Goal: Information Seeking & Learning: Learn about a topic

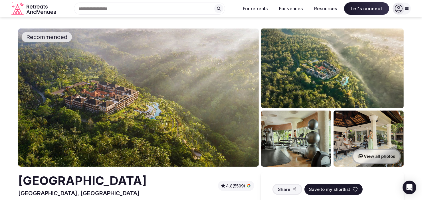
scroll to position [29, 0]
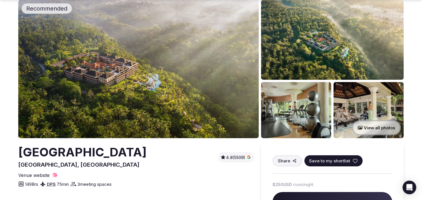
click at [315, 50] on img at bounding box center [332, 40] width 143 height 80
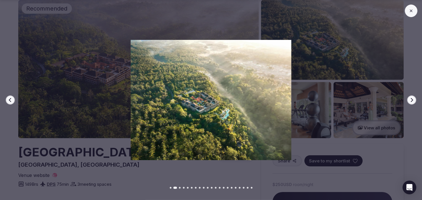
click at [186, 174] on div "Previous slide Next slide" at bounding box center [211, 100] width 422 height 200
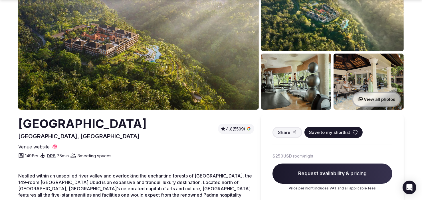
scroll to position [86, 0]
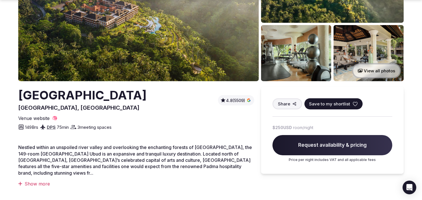
click at [289, 55] on img at bounding box center [296, 53] width 70 height 56
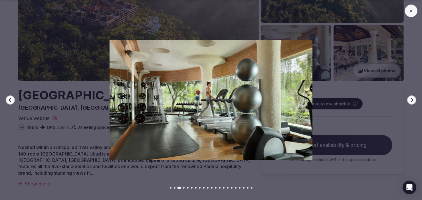
click at [411, 98] on icon "button" at bounding box center [412, 100] width 2 height 4
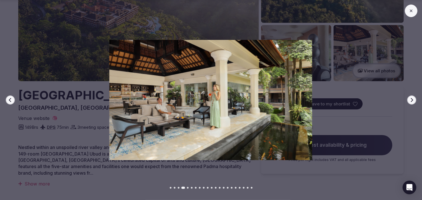
click at [411, 98] on icon "button" at bounding box center [412, 100] width 2 height 4
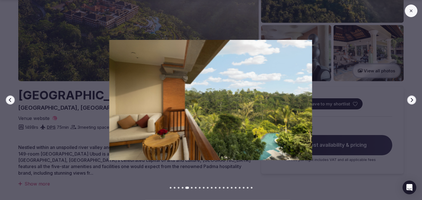
click at [411, 98] on icon "button" at bounding box center [412, 100] width 2 height 4
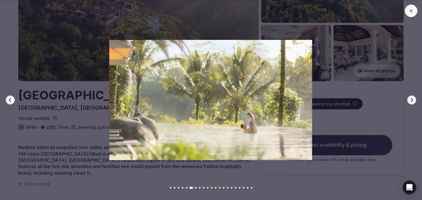
click at [411, 98] on icon "button" at bounding box center [412, 100] width 2 height 4
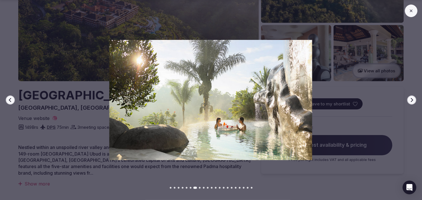
click at [411, 98] on icon "button" at bounding box center [412, 100] width 2 height 4
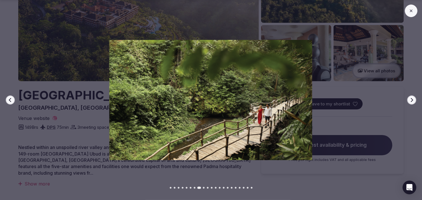
click at [411, 98] on icon "button" at bounding box center [412, 100] width 2 height 4
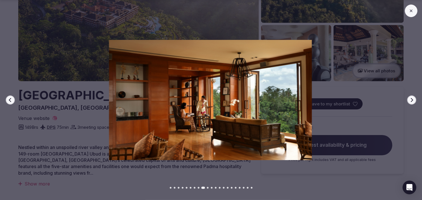
click at [8, 102] on icon "button" at bounding box center [10, 100] width 5 height 5
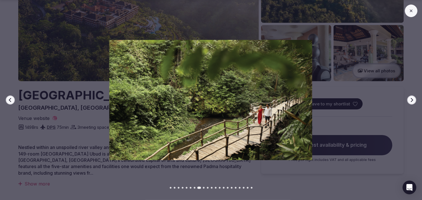
click at [412, 99] on icon "button" at bounding box center [412, 100] width 2 height 4
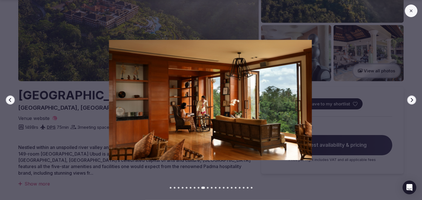
click at [412, 99] on icon "button" at bounding box center [412, 100] width 2 height 4
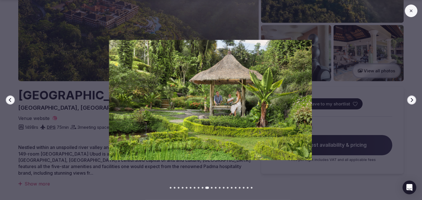
click at [412, 98] on icon "button" at bounding box center [411, 100] width 5 height 5
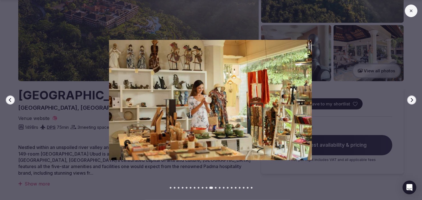
click at [412, 98] on icon "button" at bounding box center [411, 100] width 5 height 5
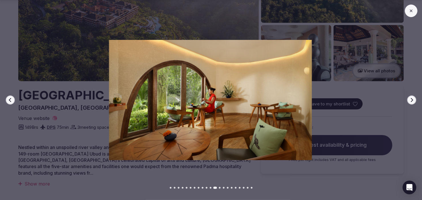
click at [412, 98] on icon "button" at bounding box center [411, 100] width 5 height 5
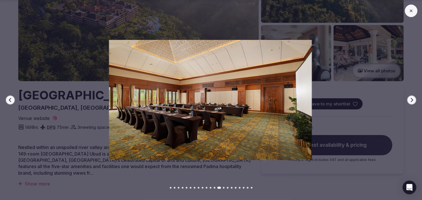
click at [412, 98] on icon "button" at bounding box center [411, 100] width 5 height 5
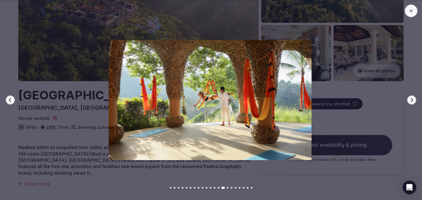
click at [412, 97] on button "Next slide" at bounding box center [411, 100] width 9 height 9
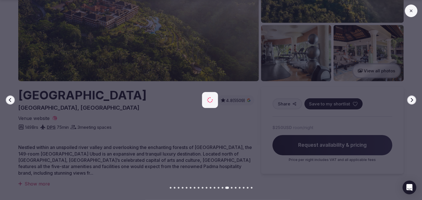
click at [412, 97] on button "Next slide" at bounding box center [411, 100] width 9 height 9
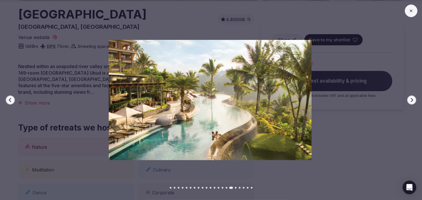
scroll to position [171, 0]
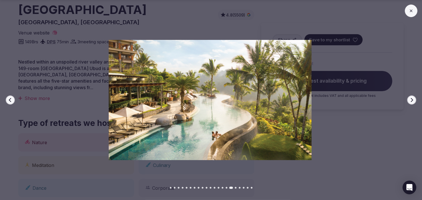
click at [340, 112] on img at bounding box center [209, 100] width 295 height 120
click at [412, 100] on icon "button" at bounding box center [411, 100] width 5 height 5
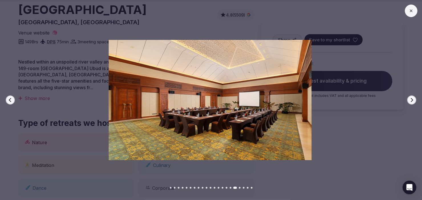
click at [412, 100] on icon "button" at bounding box center [412, 100] width 2 height 4
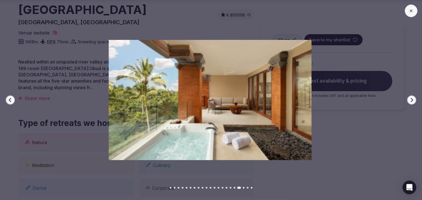
click at [412, 100] on icon "button" at bounding box center [412, 100] width 2 height 4
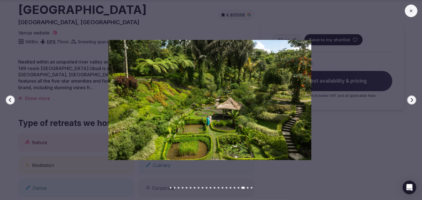
drag, startPoint x: 412, startPoint y: 10, endPoint x: 401, endPoint y: 7, distance: 10.9
click at [412, 9] on icon at bounding box center [411, 11] width 5 height 5
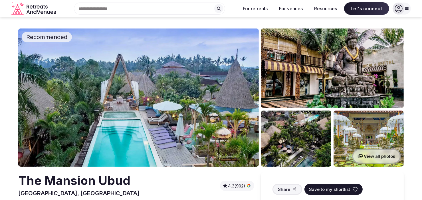
scroll to position [29, 0]
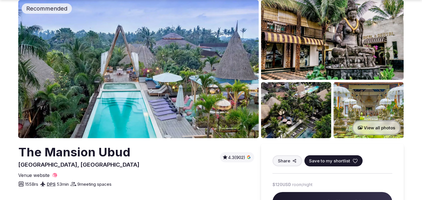
click at [305, 109] on img at bounding box center [296, 110] width 70 height 56
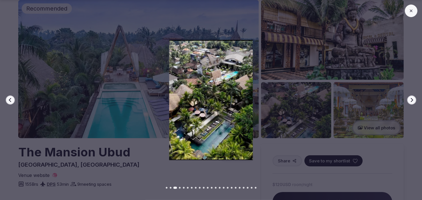
click at [412, 100] on icon "button" at bounding box center [411, 100] width 5 height 5
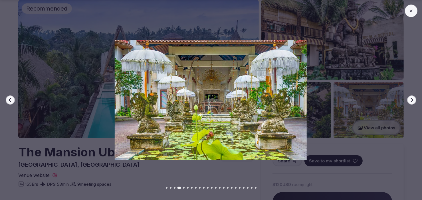
click at [411, 100] on icon "button" at bounding box center [411, 100] width 5 height 5
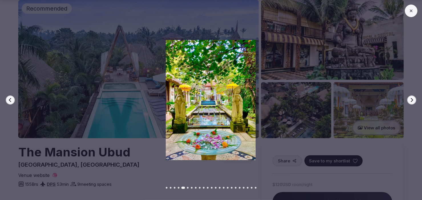
click at [409, 100] on button "Next slide" at bounding box center [411, 100] width 9 height 9
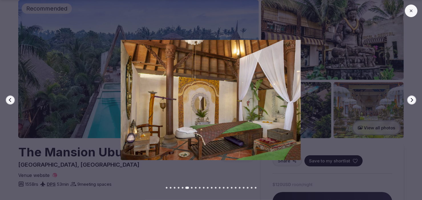
click at [407, 100] on div "Previous slide Next slide" at bounding box center [211, 100] width 422 height 200
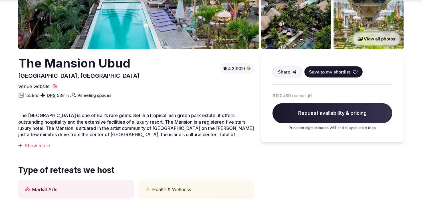
scroll to position [143, 0]
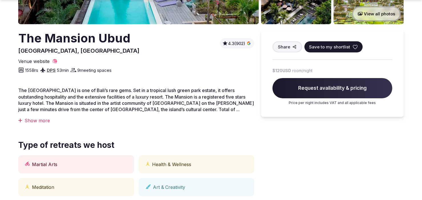
click at [36, 120] on div "Show more" at bounding box center [136, 120] width 236 height 6
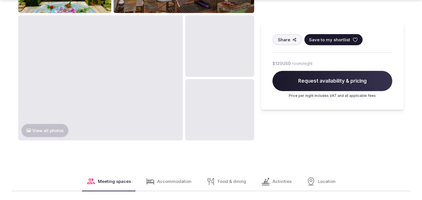
scroll to position [485, 0]
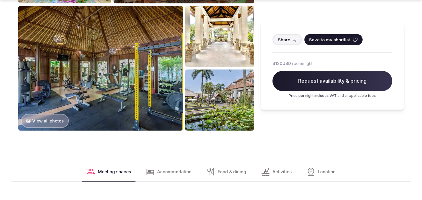
click at [43, 120] on button "View all photos" at bounding box center [45, 121] width 48 height 14
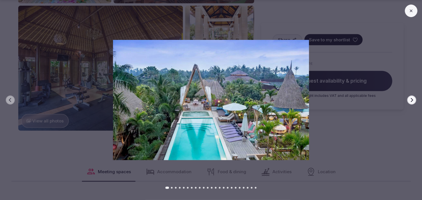
click at [54, 139] on div at bounding box center [208, 100] width 426 height 120
click at [415, 11] on button at bounding box center [411, 11] width 13 height 13
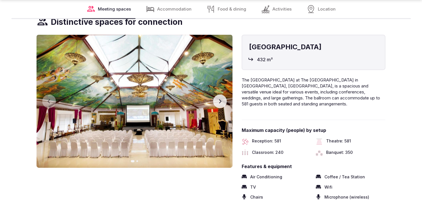
scroll to position [684, 0]
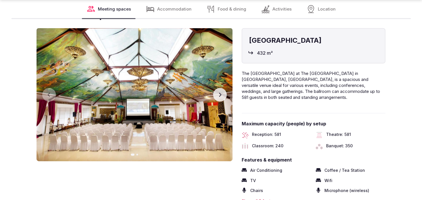
click at [220, 96] on icon "button" at bounding box center [220, 95] width 2 height 4
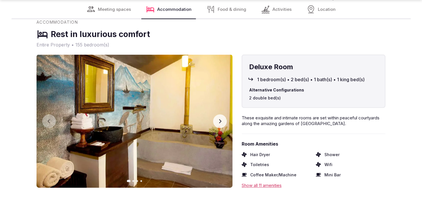
scroll to position [941, 0]
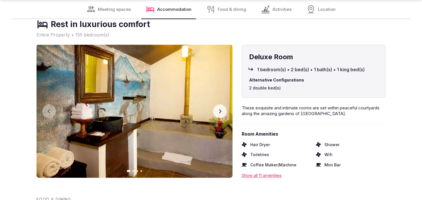
click at [220, 115] on button "Next slide" at bounding box center [220, 112] width 14 height 14
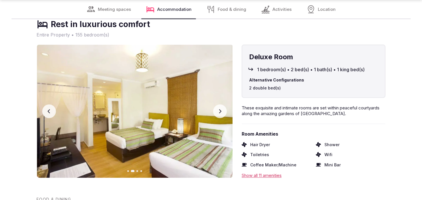
click at [220, 115] on button "Next slide" at bounding box center [220, 112] width 14 height 14
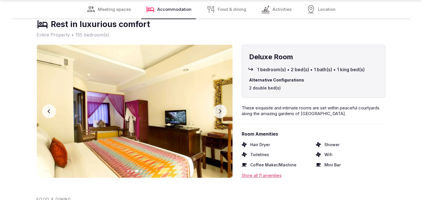
click at [219, 114] on button "Next slide" at bounding box center [220, 112] width 14 height 14
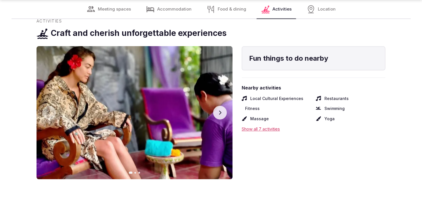
scroll to position [1312, 0]
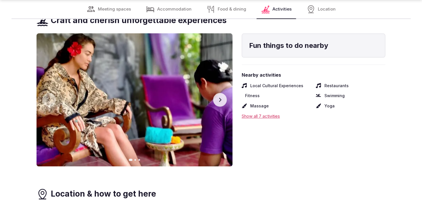
click at [272, 114] on div "Show all 7 activities" at bounding box center [314, 116] width 144 height 6
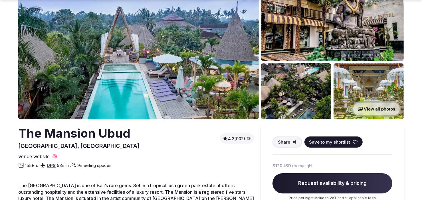
scroll to position [57, 0]
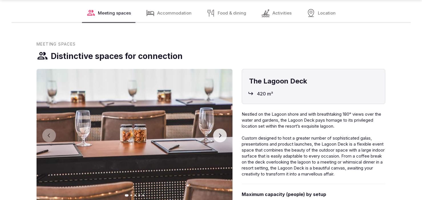
scroll to position [827, 0]
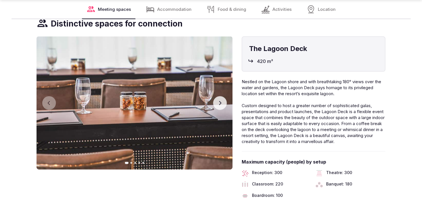
click at [220, 105] on icon "button" at bounding box center [220, 103] width 5 height 5
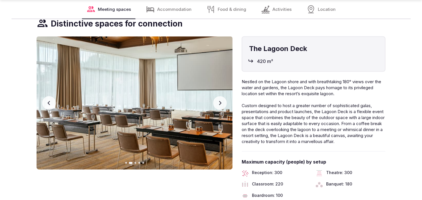
click at [218, 104] on icon "button" at bounding box center [220, 103] width 5 height 5
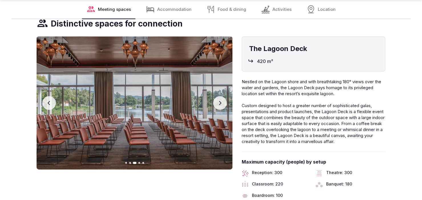
click at [218, 104] on icon "button" at bounding box center [220, 103] width 5 height 5
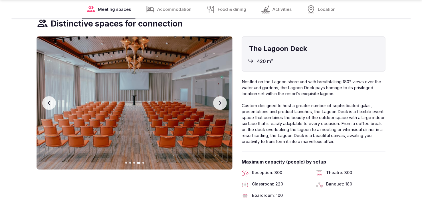
click at [218, 104] on icon "button" at bounding box center [220, 103] width 5 height 5
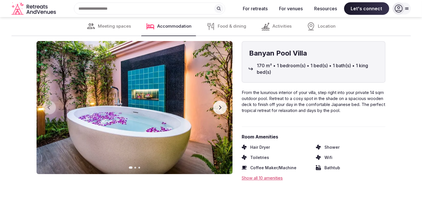
scroll to position [1141, 0]
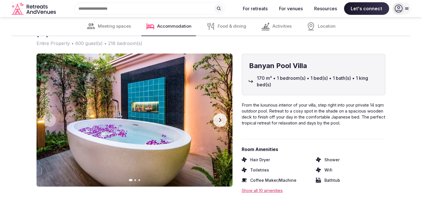
click at [217, 121] on button "Next slide" at bounding box center [220, 120] width 14 height 14
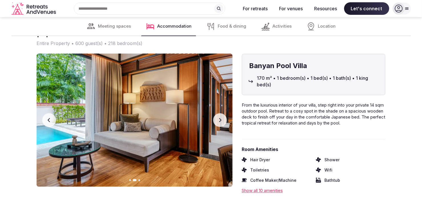
click at [217, 121] on button "Next slide" at bounding box center [220, 120] width 14 height 14
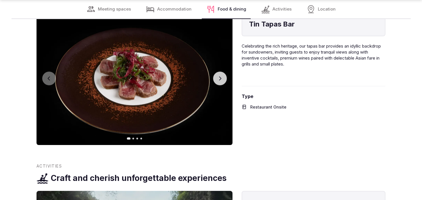
scroll to position [1369, 0]
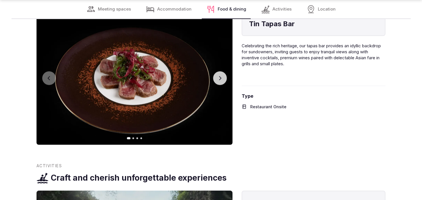
click at [217, 79] on button "Next slide" at bounding box center [220, 78] width 14 height 14
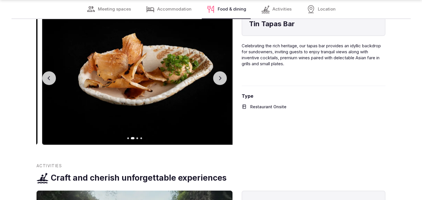
click at [217, 79] on button "Next slide" at bounding box center [220, 78] width 14 height 14
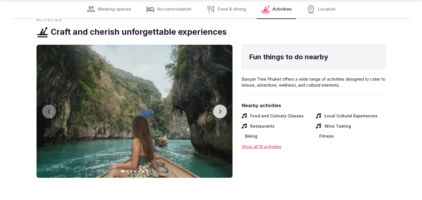
scroll to position [1540, 0]
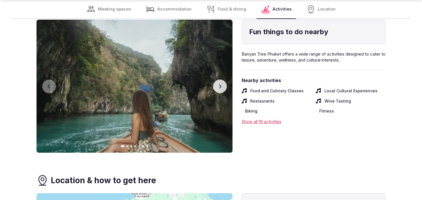
click at [218, 87] on icon "button" at bounding box center [220, 86] width 5 height 5
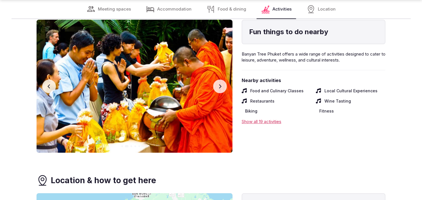
click at [217, 88] on button "Next slide" at bounding box center [220, 87] width 14 height 14
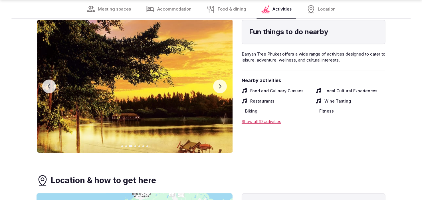
click at [217, 88] on button "Next slide" at bounding box center [220, 87] width 14 height 14
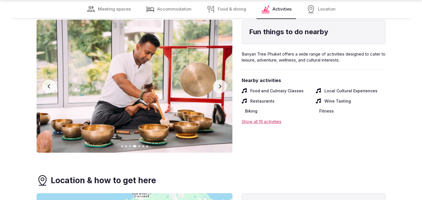
click at [218, 88] on icon "button" at bounding box center [220, 86] width 5 height 5
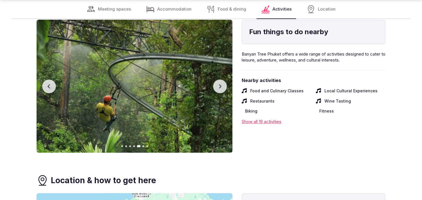
click at [218, 89] on button "Next slide" at bounding box center [220, 87] width 14 height 14
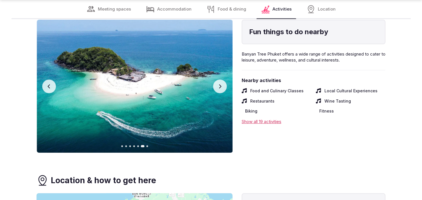
click at [218, 89] on button "Next slide" at bounding box center [220, 87] width 14 height 14
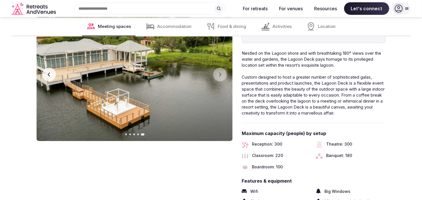
scroll to position [741, 0]
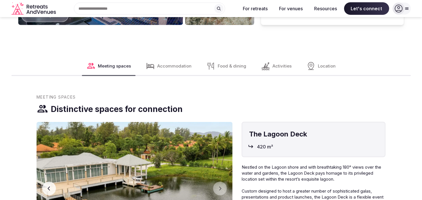
click at [104, 62] on div "Meeting spaces" at bounding box center [109, 66] width 54 height 18
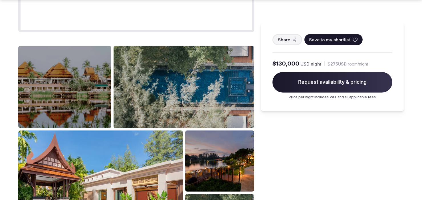
scroll to position [513, 0]
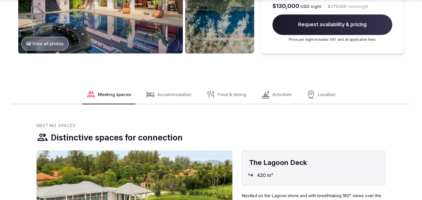
click at [220, 92] on span "Food & dining" at bounding box center [232, 95] width 29 height 6
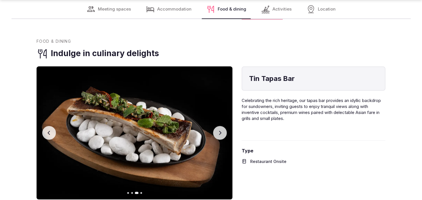
scroll to position [1323, 0]
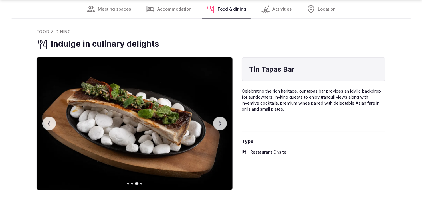
click at [218, 111] on img at bounding box center [134, 123] width 196 height 133
click at [217, 118] on button "Next slide" at bounding box center [220, 124] width 14 height 14
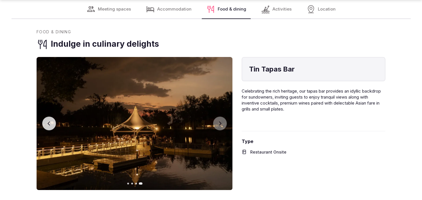
click at [52, 120] on button "Previous slide" at bounding box center [49, 124] width 14 height 14
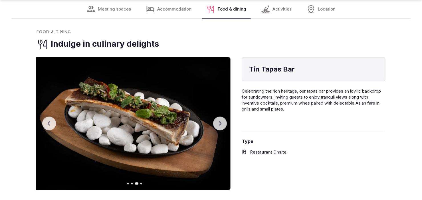
click at [52, 119] on button "Previous slide" at bounding box center [49, 124] width 14 height 14
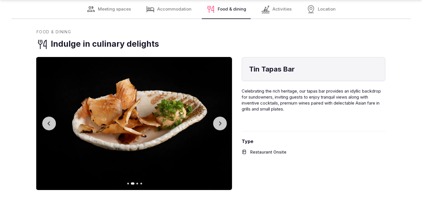
click at [50, 120] on button "Previous slide" at bounding box center [49, 124] width 14 height 14
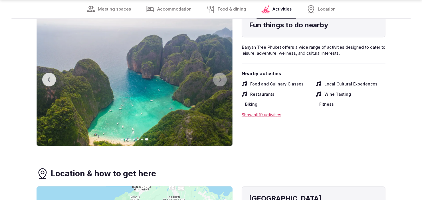
scroll to position [1552, 0]
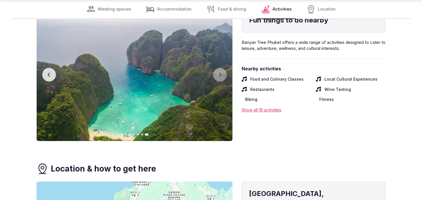
click at [248, 110] on div "Show all 19 activities" at bounding box center [314, 110] width 144 height 6
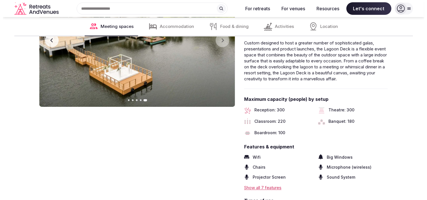
scroll to position [782, 0]
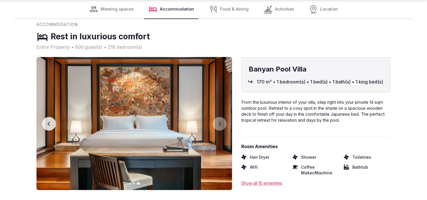
scroll to position [1124, 0]
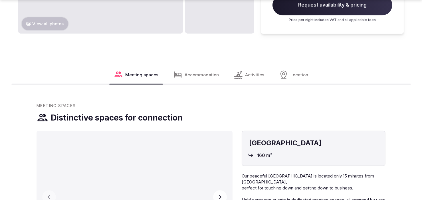
scroll to position [627, 0]
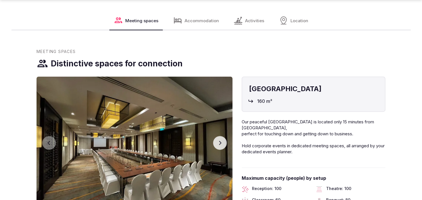
click at [218, 141] on icon "button" at bounding box center [220, 143] width 5 height 5
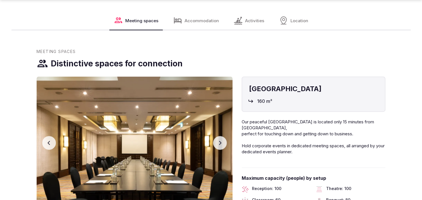
click at [218, 141] on icon "button" at bounding box center [220, 143] width 5 height 5
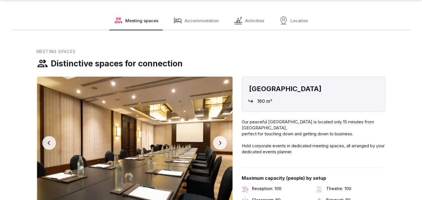
click at [218, 141] on icon "button" at bounding box center [220, 143] width 5 height 5
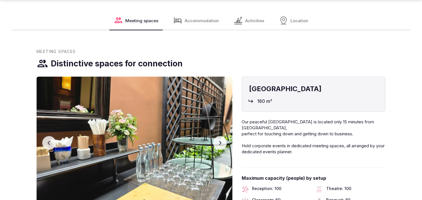
click at [218, 141] on icon "button" at bounding box center [220, 143] width 5 height 5
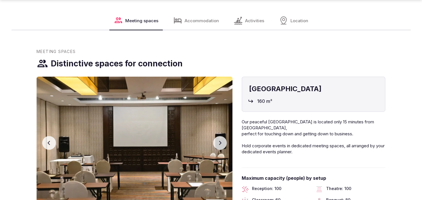
click at [218, 141] on icon "button" at bounding box center [220, 143] width 5 height 5
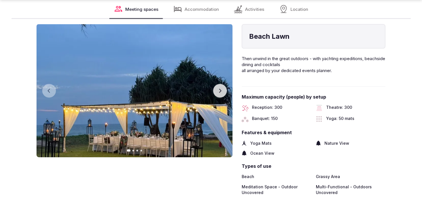
scroll to position [941, 0]
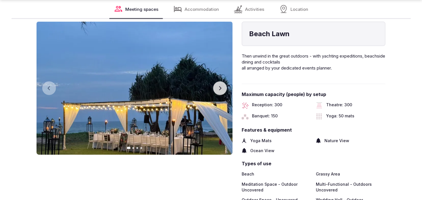
click at [223, 82] on button "Next slide" at bounding box center [220, 89] width 14 height 14
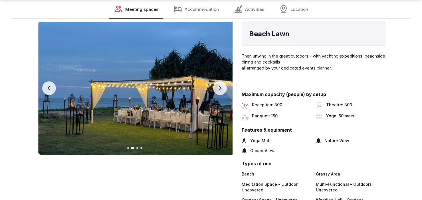
click at [223, 82] on button "Next slide" at bounding box center [220, 89] width 14 height 14
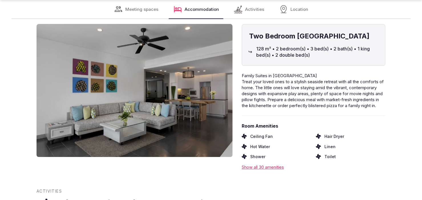
scroll to position [1369, 0]
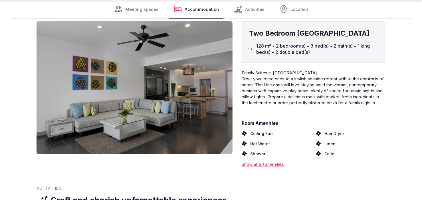
drag, startPoint x: 18, startPoint y: 38, endPoint x: 43, endPoint y: 38, distance: 25.7
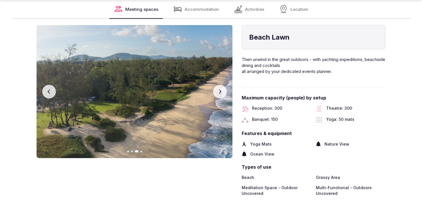
scroll to position [941, 0]
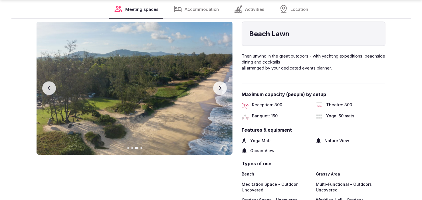
click at [222, 82] on button "Next slide" at bounding box center [220, 89] width 14 height 14
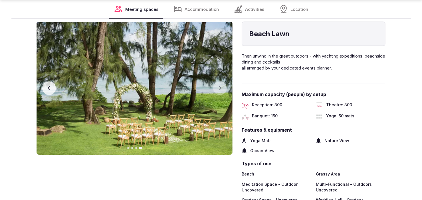
click at [49, 82] on button "Previous slide" at bounding box center [49, 89] width 14 height 14
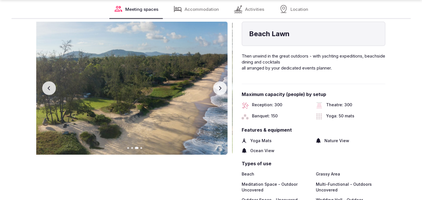
click at [49, 86] on icon "button" at bounding box center [49, 88] width 5 height 5
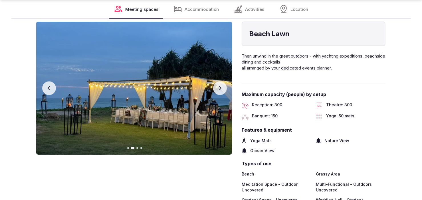
click at [49, 86] on icon "button" at bounding box center [49, 88] width 5 height 5
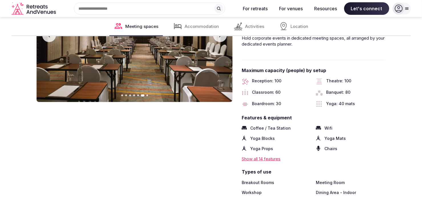
scroll to position [684, 0]
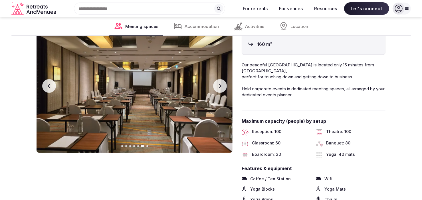
click at [225, 79] on button "Next slide" at bounding box center [220, 86] width 14 height 14
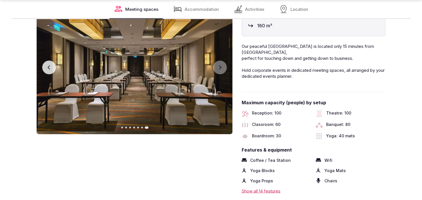
scroll to position [713, 0]
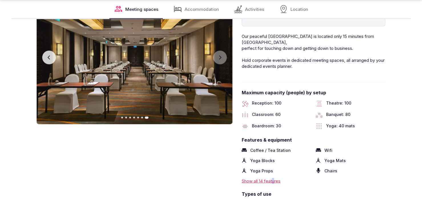
click at [274, 178] on div "Show all 14 features" at bounding box center [314, 181] width 144 height 6
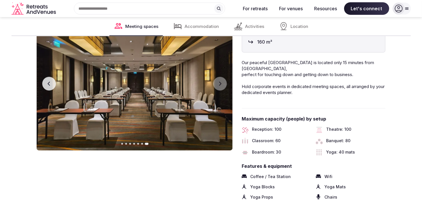
scroll to position [684, 0]
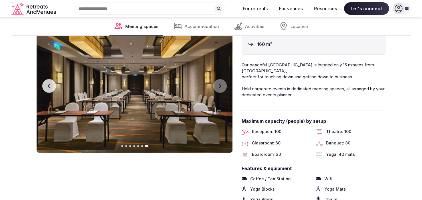
click at [242, 24] on icon at bounding box center [238, 26] width 9 height 9
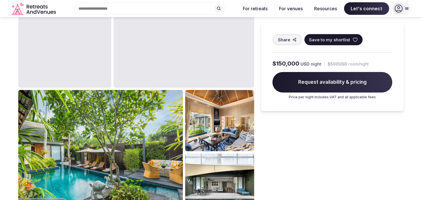
scroll to position [386, 0]
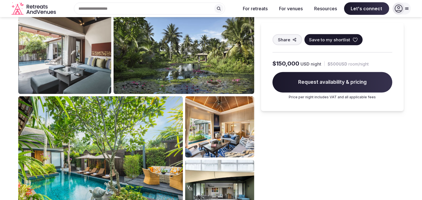
click at [220, 103] on img at bounding box center [219, 126] width 69 height 61
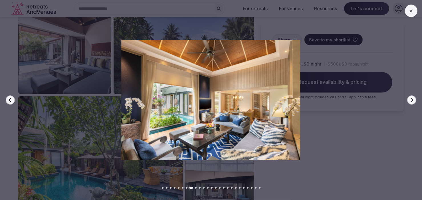
click at [411, 102] on icon "button" at bounding box center [412, 100] width 2 height 4
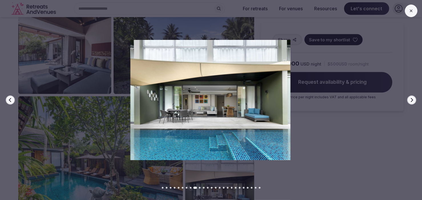
click at [411, 101] on icon "button" at bounding box center [411, 100] width 5 height 5
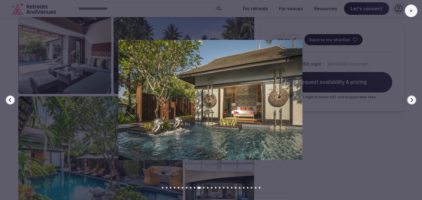
click at [411, 100] on icon "button" at bounding box center [411, 100] width 5 height 5
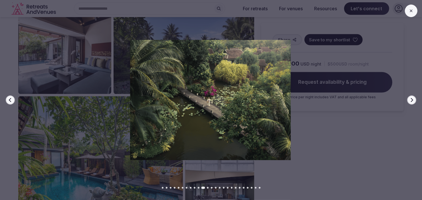
click at [410, 100] on icon "button" at bounding box center [411, 100] width 5 height 5
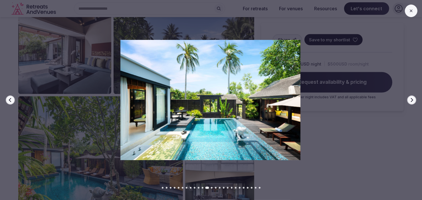
click at [410, 100] on icon "button" at bounding box center [411, 100] width 5 height 5
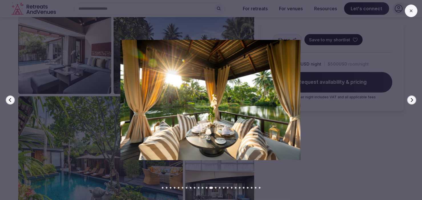
click at [410, 100] on icon "button" at bounding box center [411, 100] width 5 height 5
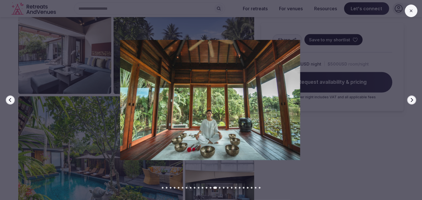
click at [410, 100] on icon "button" at bounding box center [411, 100] width 5 height 5
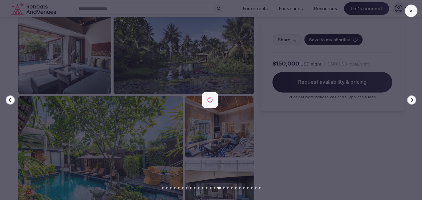
click at [410, 100] on icon "button" at bounding box center [411, 100] width 5 height 5
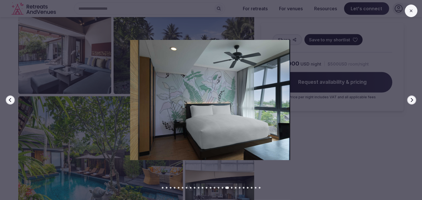
click at [409, 12] on icon at bounding box center [411, 11] width 5 height 5
